Goal: Find specific page/section: Find specific page/section

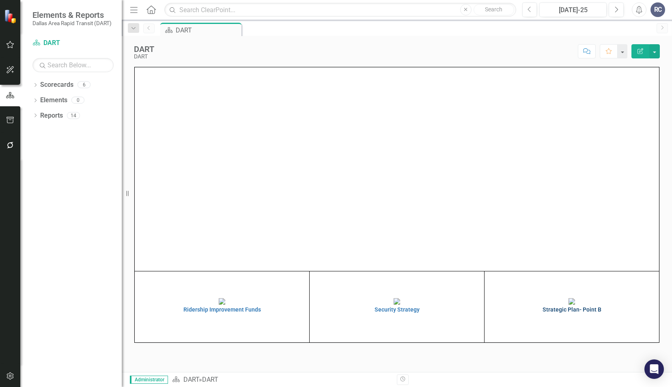
click at [572, 305] on img at bounding box center [572, 301] width 6 height 6
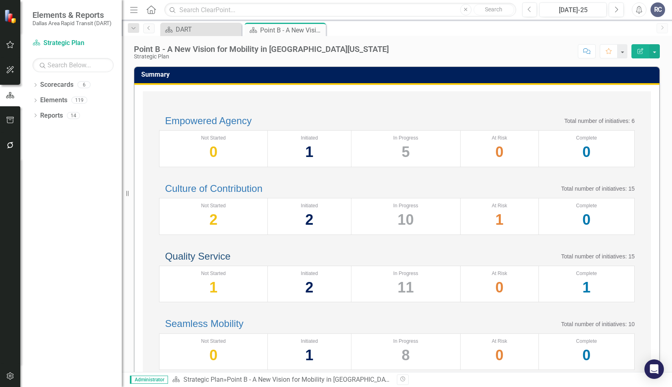
click at [231, 262] on link "Quality Service" at bounding box center [197, 256] width 65 height 11
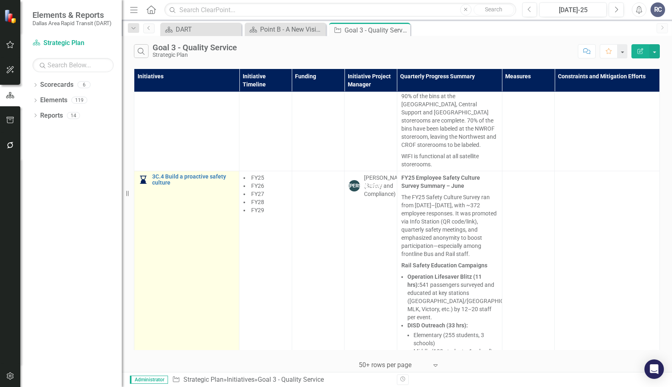
scroll to position [934, 0]
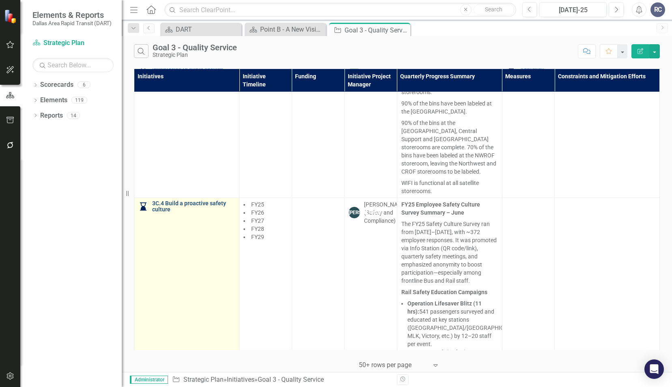
click at [198, 201] on link "3C.4 Build a proactive safety culture" at bounding box center [193, 207] width 83 height 13
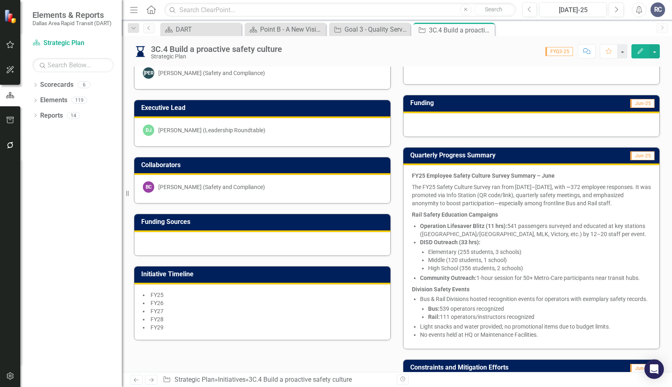
scroll to position [122, 0]
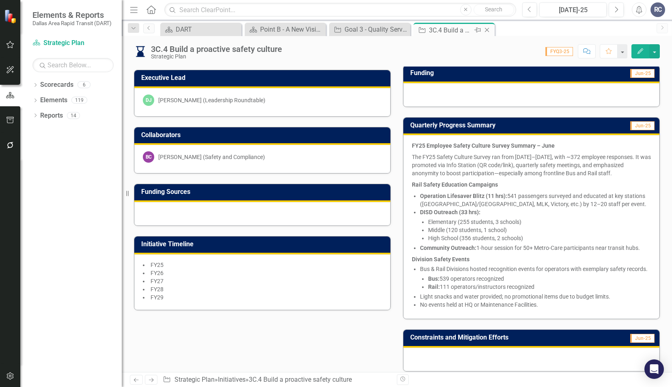
click at [486, 30] on icon "Close" at bounding box center [487, 30] width 8 height 6
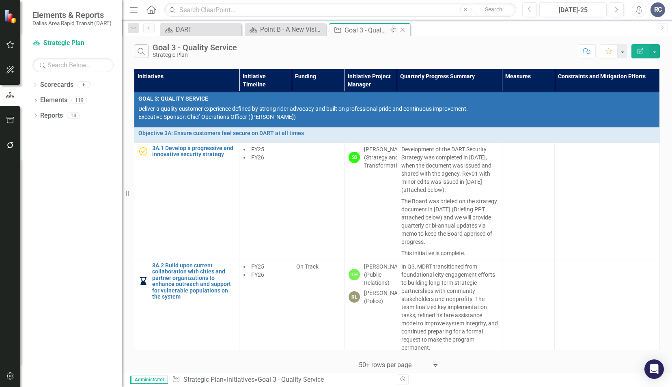
click at [406, 31] on icon "Close" at bounding box center [403, 30] width 8 height 6
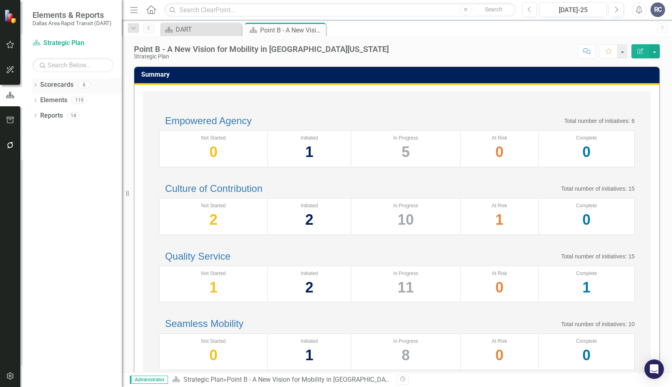
click at [37, 84] on icon "Dropdown" at bounding box center [35, 86] width 6 height 4
click at [42, 99] on icon "Dropdown" at bounding box center [40, 99] width 6 height 5
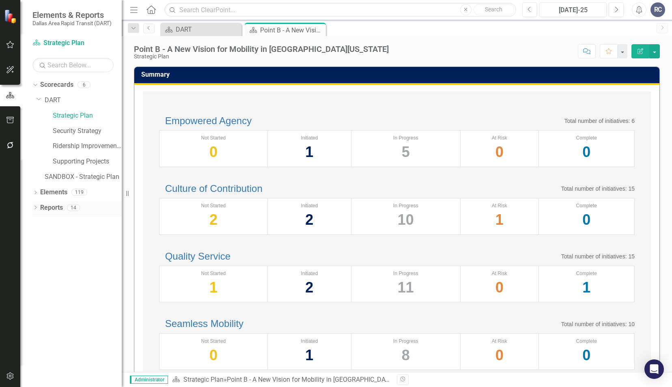
click at [38, 206] on icon "Dropdown" at bounding box center [35, 208] width 6 height 4
click at [41, 269] on icon "Dropdown" at bounding box center [39, 267] width 6 height 4
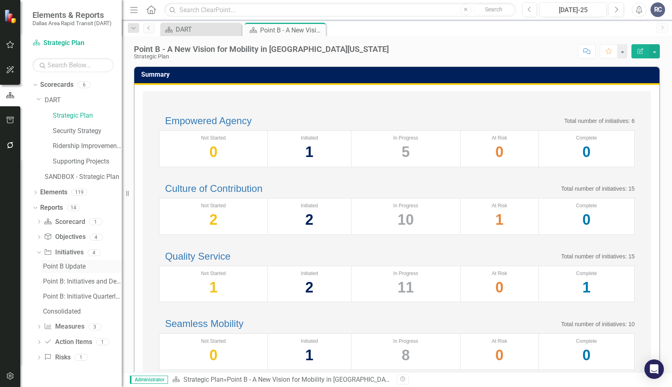
click at [75, 270] on div "Point B Update" at bounding box center [82, 266] width 79 height 7
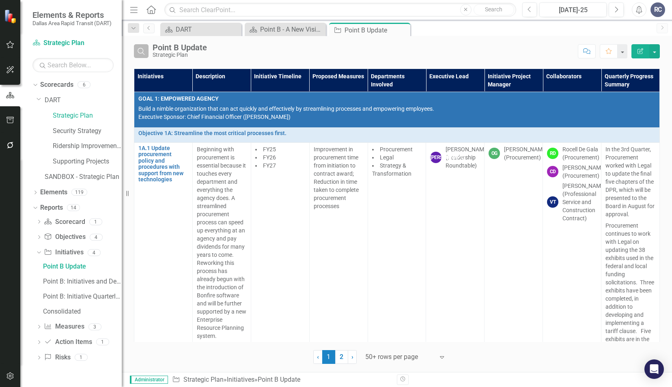
click at [145, 53] on icon "Search" at bounding box center [141, 51] width 9 height 7
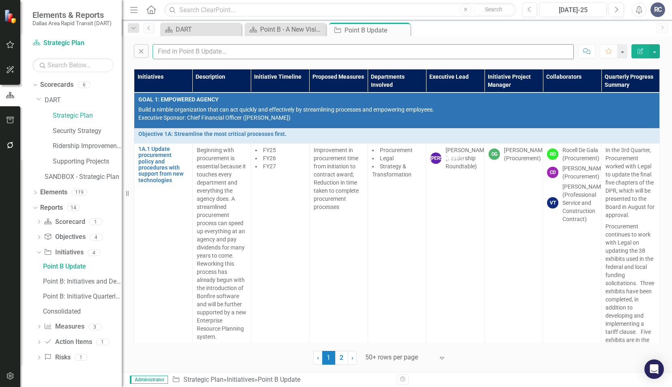
click at [180, 52] on input "text" at bounding box center [363, 51] width 421 height 15
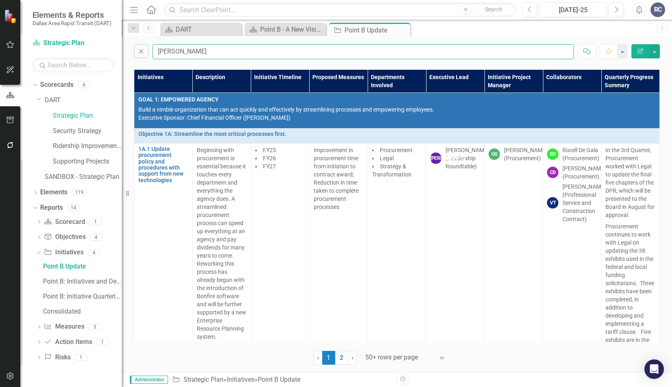
type input "[PERSON_NAME]"
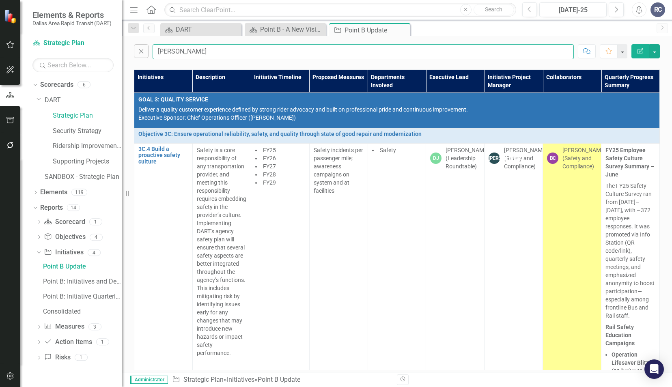
click at [224, 52] on input "[PERSON_NAME]" at bounding box center [363, 51] width 421 height 15
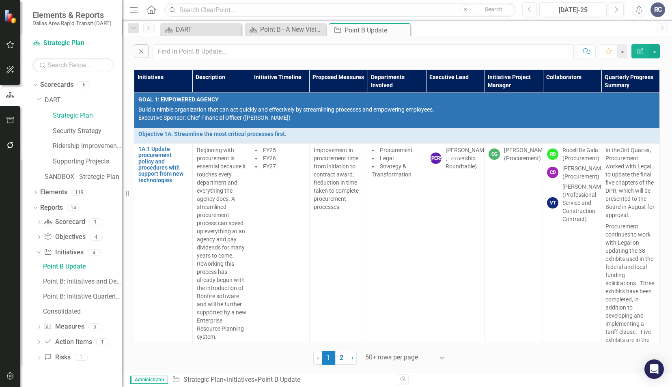
click at [440, 34] on div "Scorecard DART Close Scorecard Point B - A New Vision for Mobility in [GEOGRAPH…" at bounding box center [406, 29] width 494 height 13
click at [216, 49] on input "text" at bounding box center [363, 51] width 421 height 15
type input "[PERSON_NAME]"
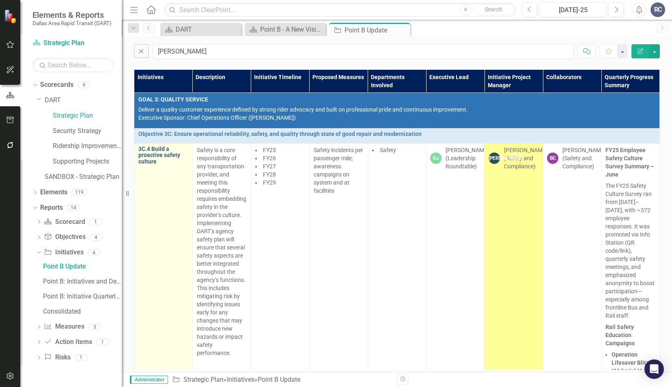
click at [149, 162] on link "3C.4 Build a proactive safety culture" at bounding box center [163, 155] width 50 height 19
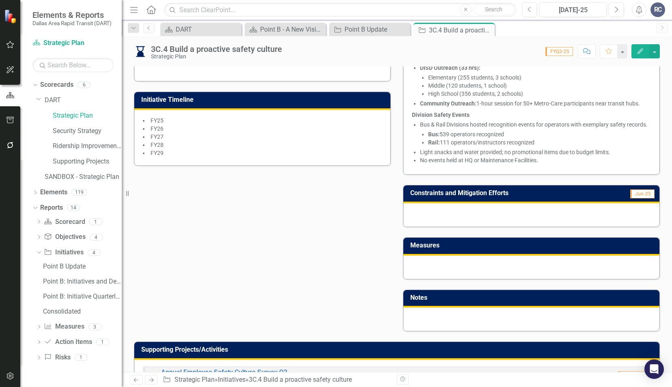
scroll to position [284, 0]
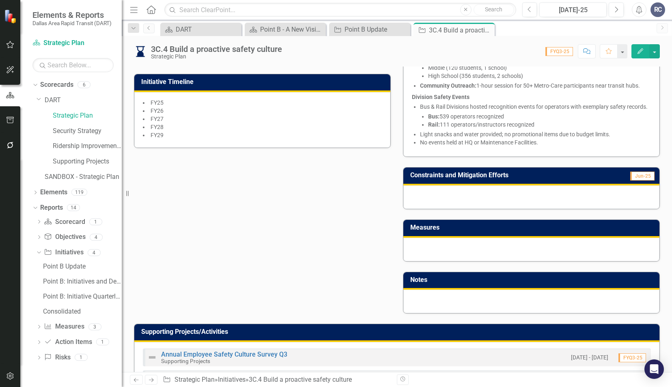
click at [0, 0] on icon "Close" at bounding box center [0, 0] width 0 height 0
